Goal: Information Seeking & Learning: Find specific fact

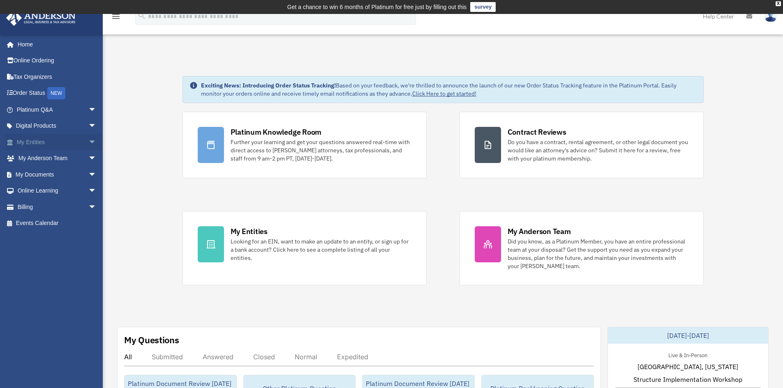
click at [88, 141] on span "arrow_drop_down" at bounding box center [96, 142] width 16 height 17
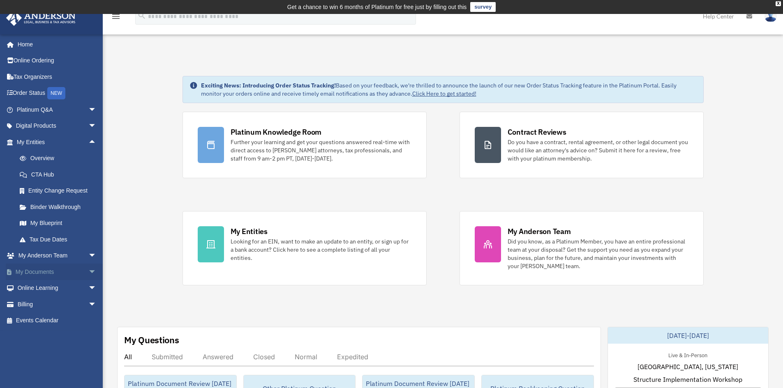
click at [88, 269] on span "arrow_drop_down" at bounding box center [96, 272] width 16 height 17
click at [88, 106] on span "arrow_drop_down" at bounding box center [96, 109] width 16 height 17
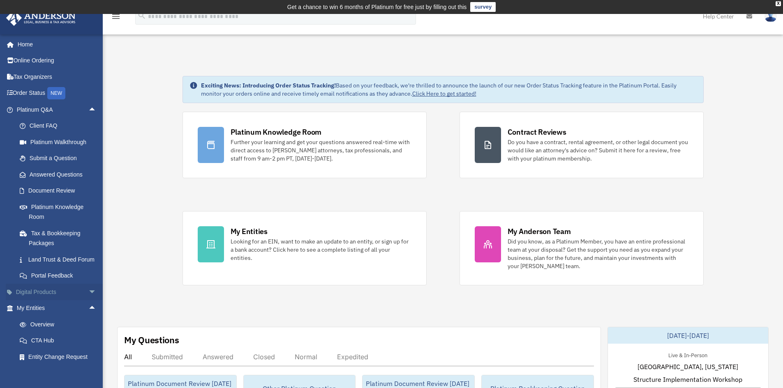
click at [88, 301] on span "arrow_drop_down" at bounding box center [96, 292] width 16 height 17
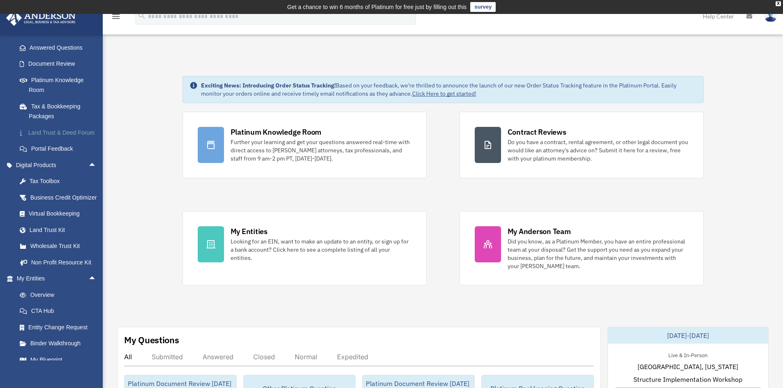
scroll to position [205, 0]
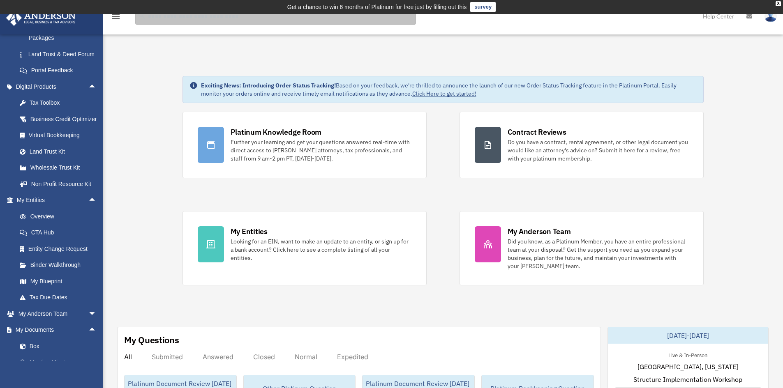
click at [271, 22] on input "search" at bounding box center [275, 16] width 281 height 16
type input "******"
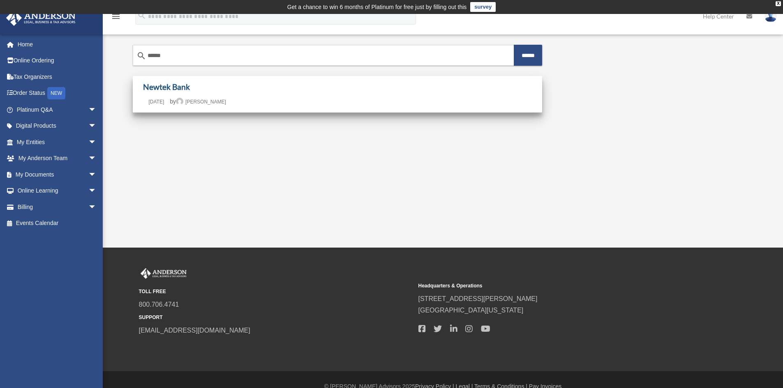
click at [168, 87] on link "Newtek Bank" at bounding box center [166, 86] width 47 height 9
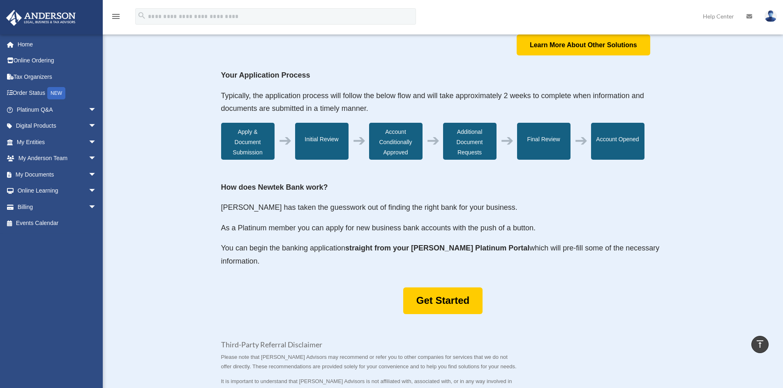
scroll to position [247, 0]
